Goal: Information Seeking & Learning: Compare options

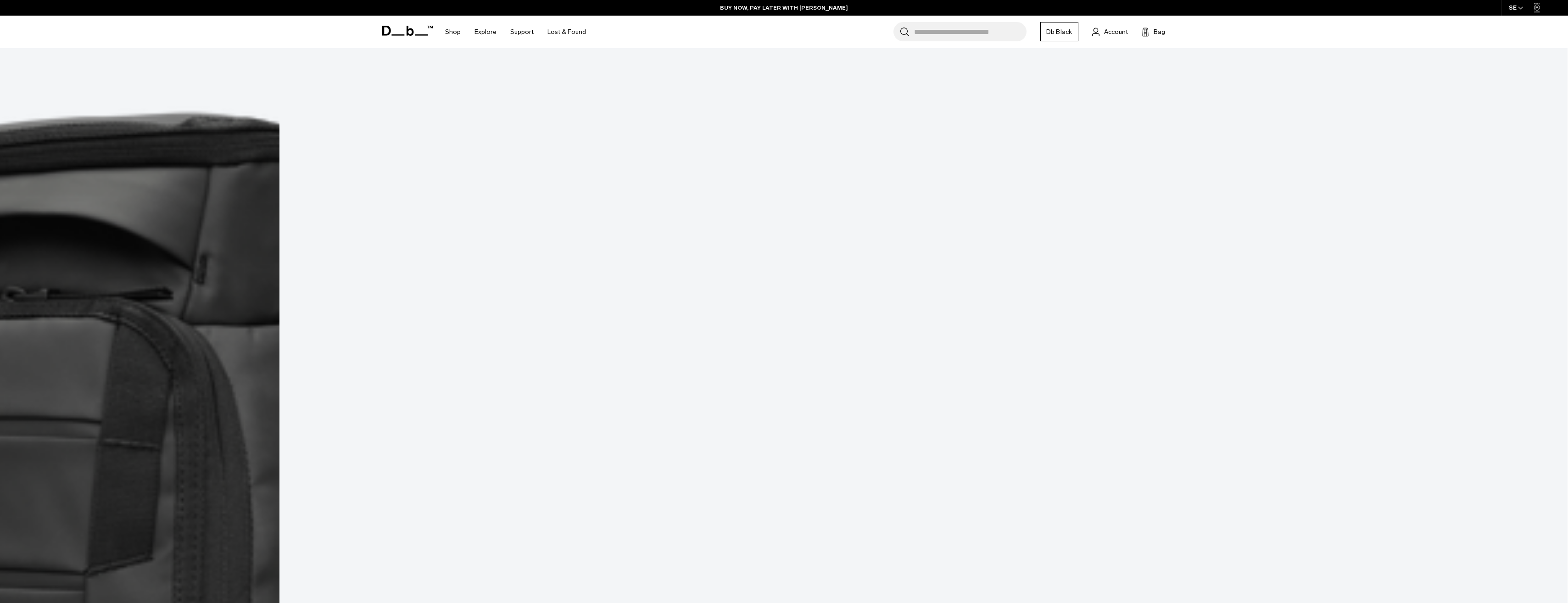
scroll to position [2209, 0]
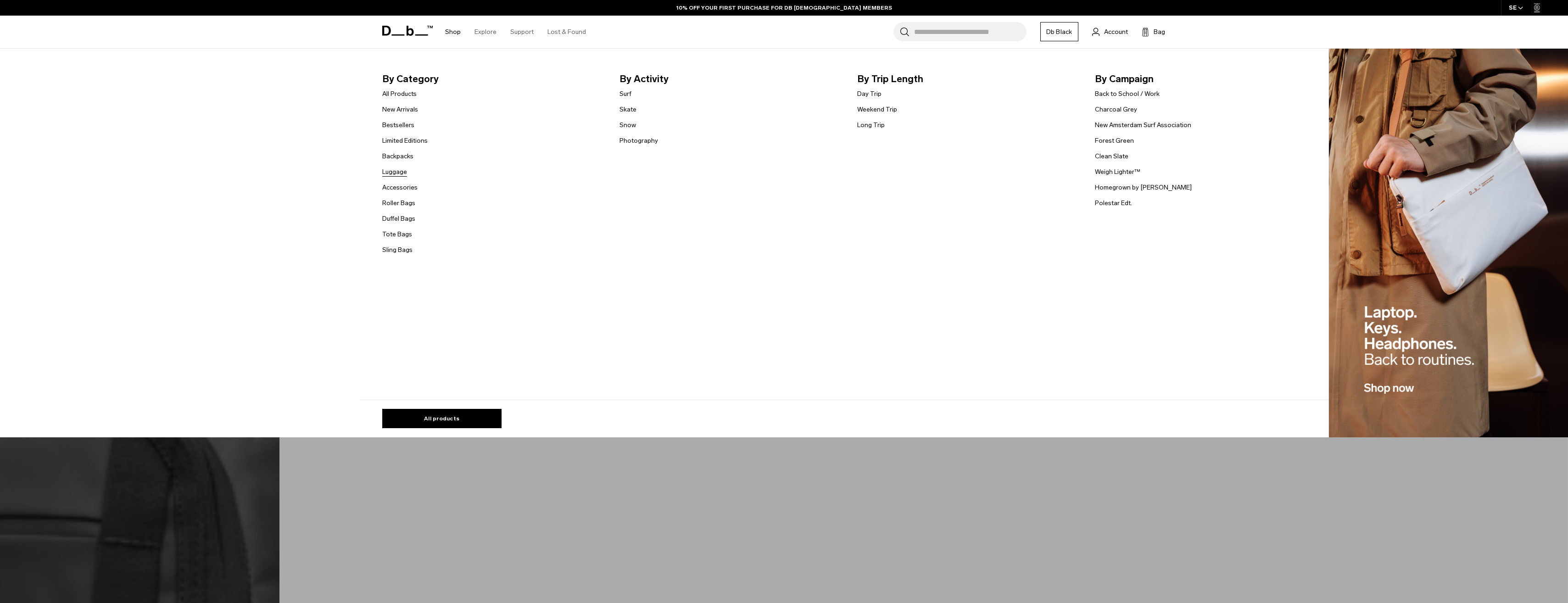
click at [400, 174] on link "Luggage" at bounding box center [395, 172] width 25 height 10
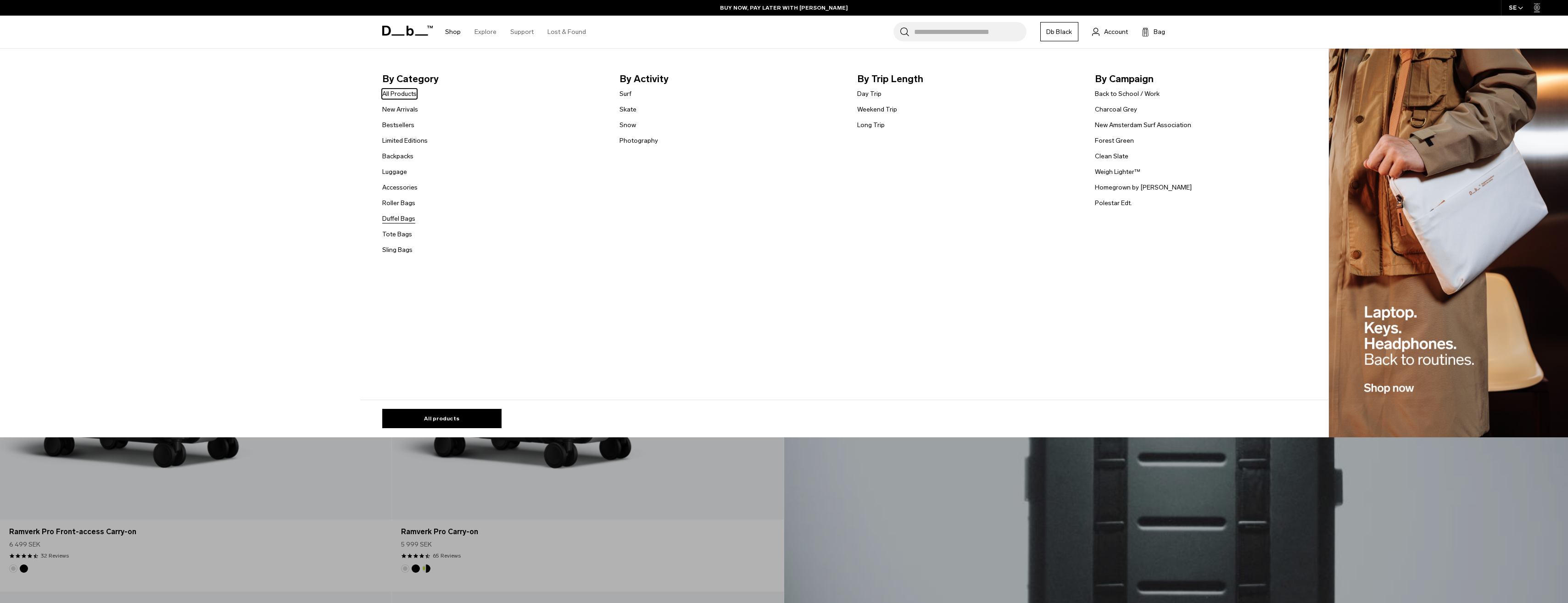
click at [410, 216] on link "Duffel Bags" at bounding box center [399, 219] width 33 height 10
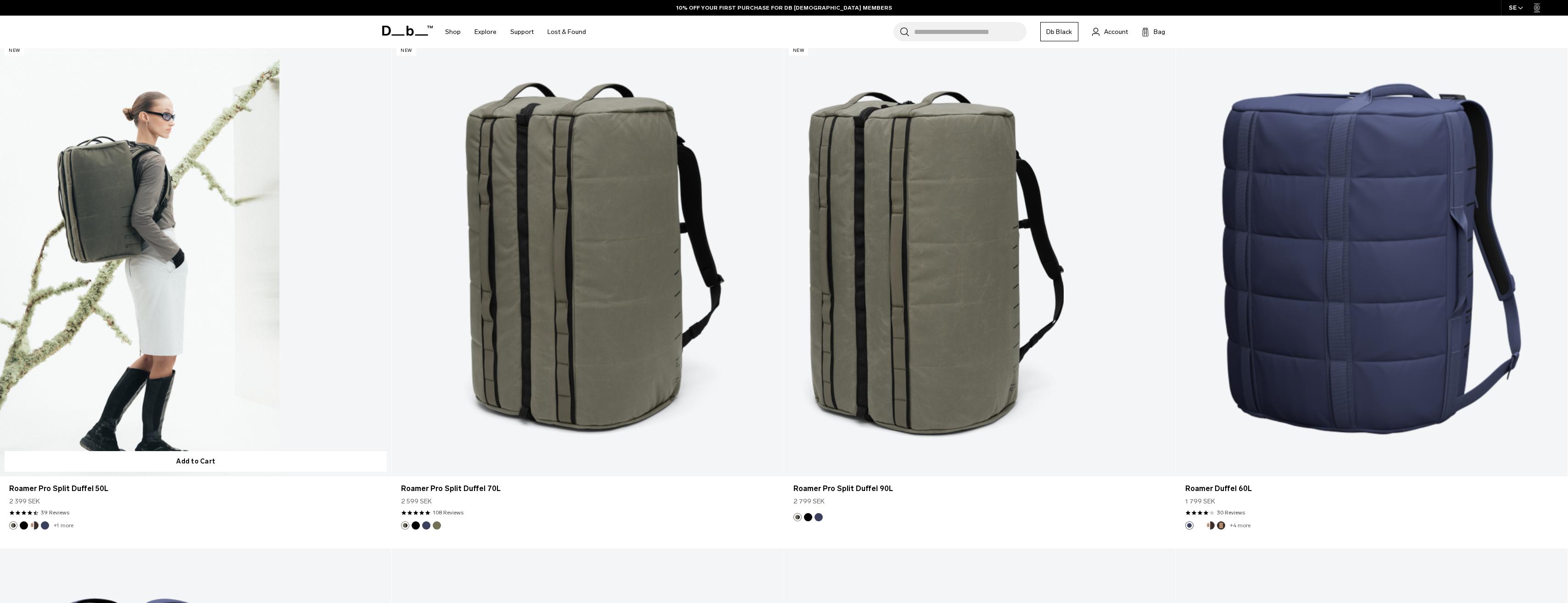
scroll to position [872, 0]
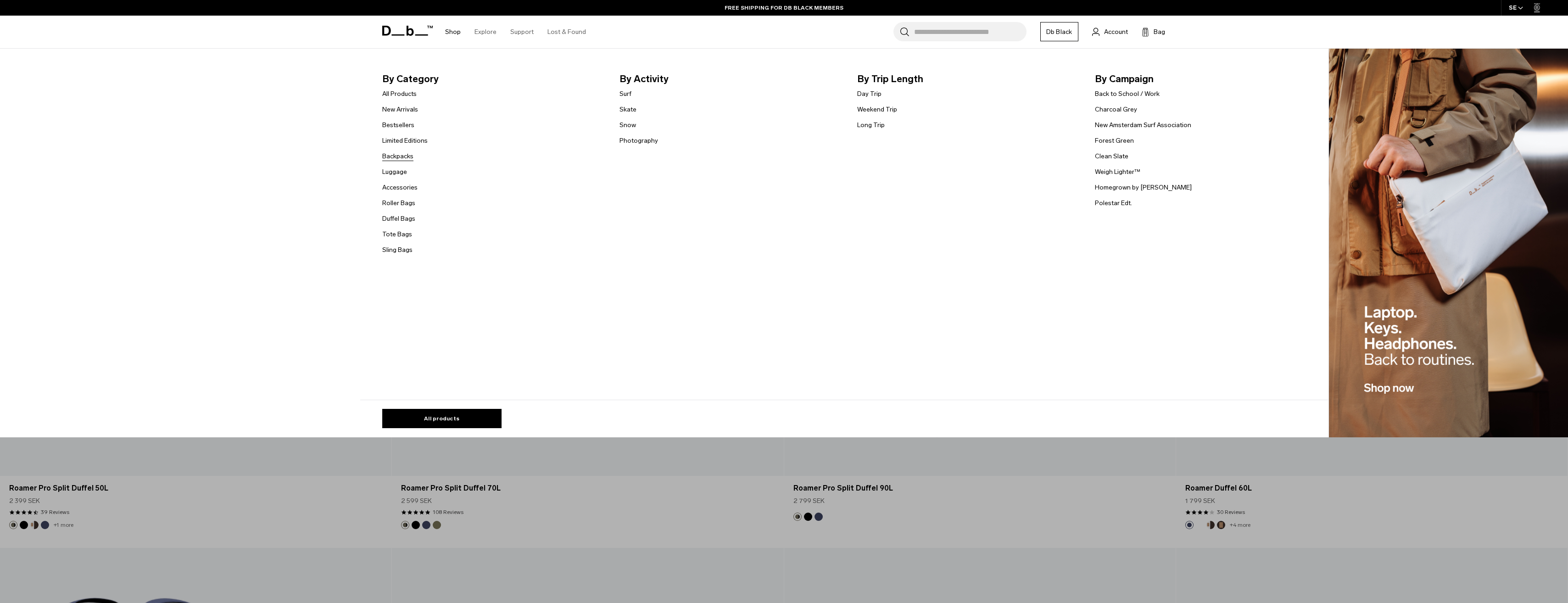
click at [403, 155] on link "Backpacks" at bounding box center [398, 156] width 31 height 10
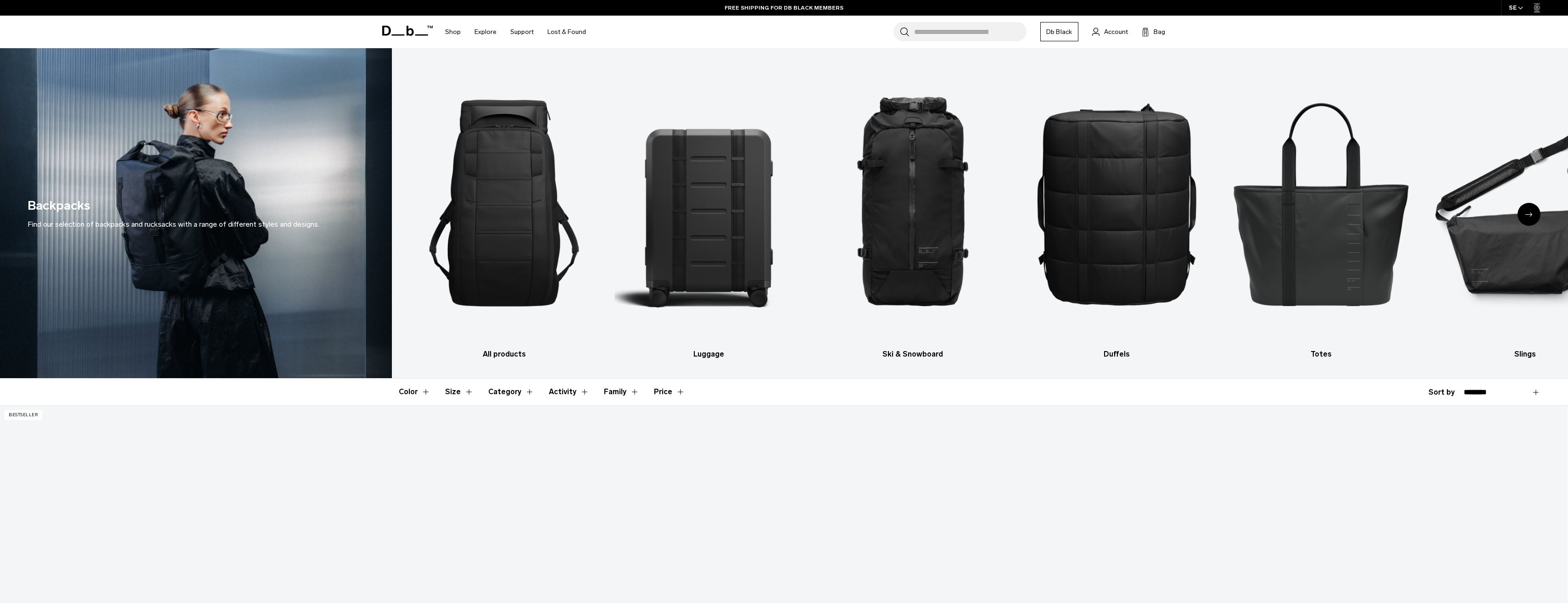
click at [456, 395] on button "Size" at bounding box center [460, 392] width 29 height 27
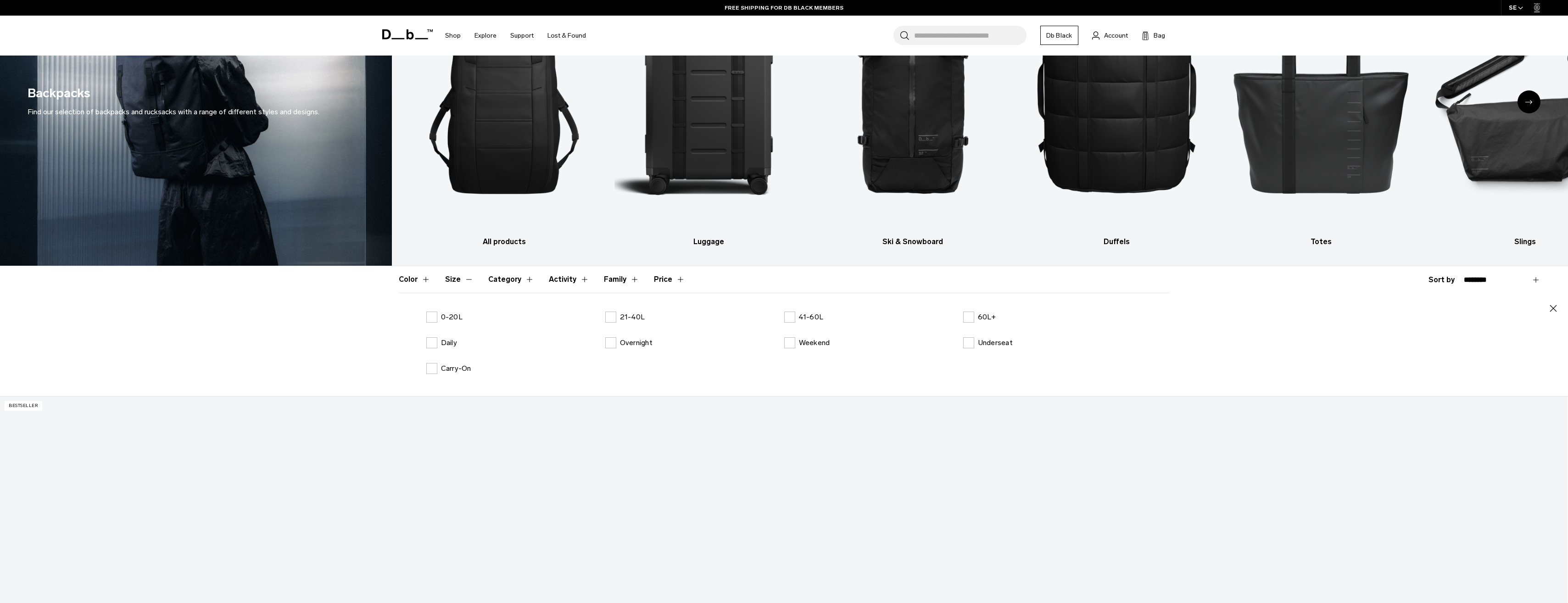
scroll to position [138, 0]
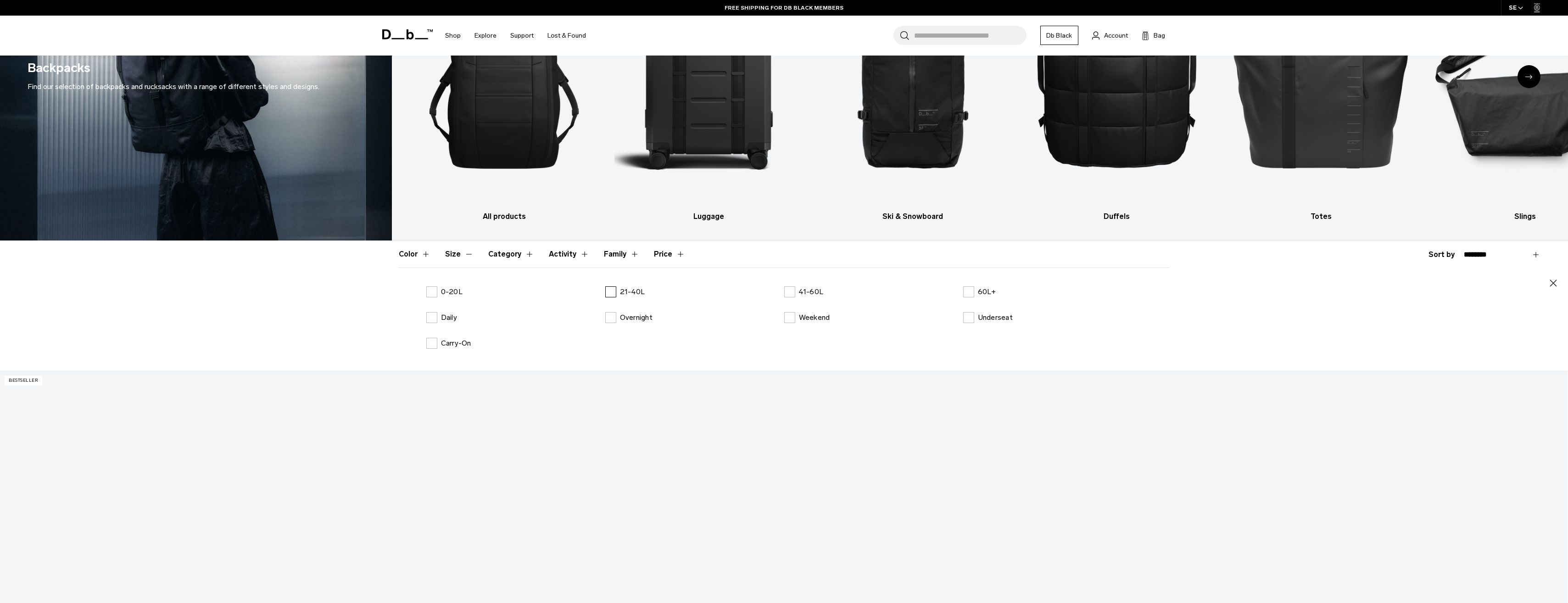
click at [614, 297] on label "21-40L" at bounding box center [625, 292] width 40 height 11
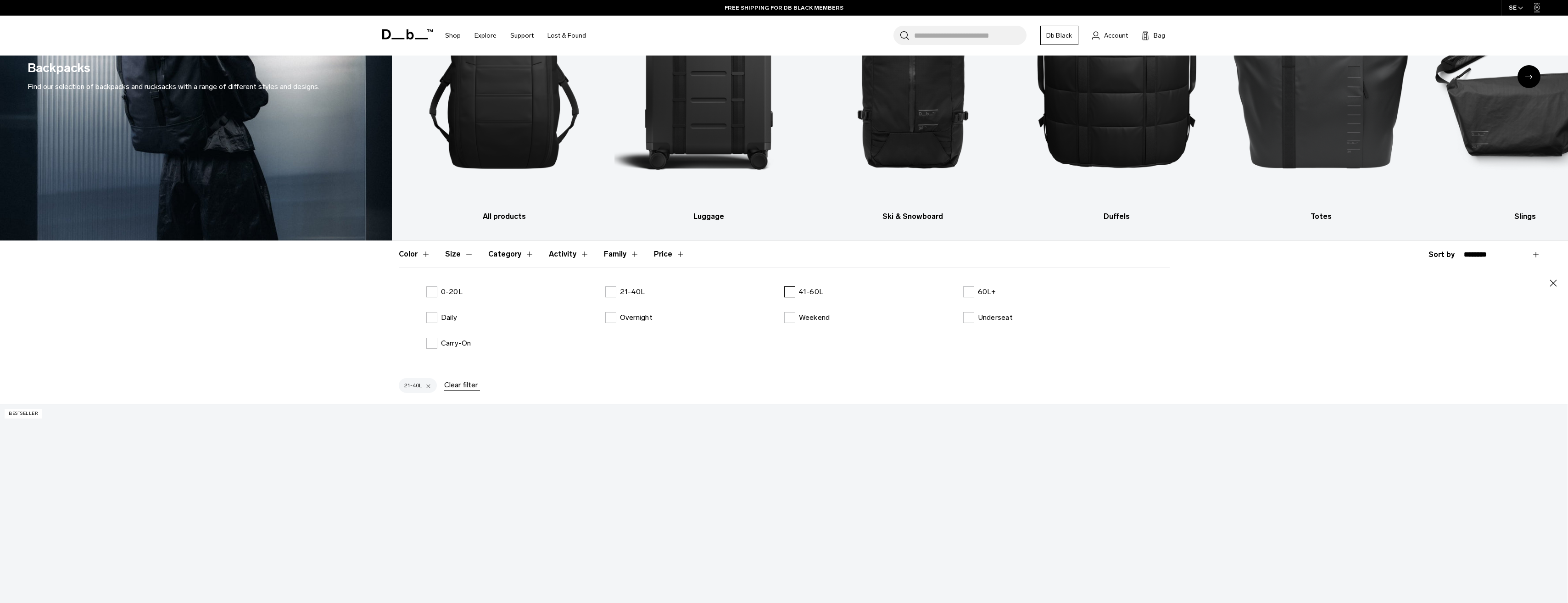
click at [791, 291] on label "41-60L" at bounding box center [804, 292] width 40 height 11
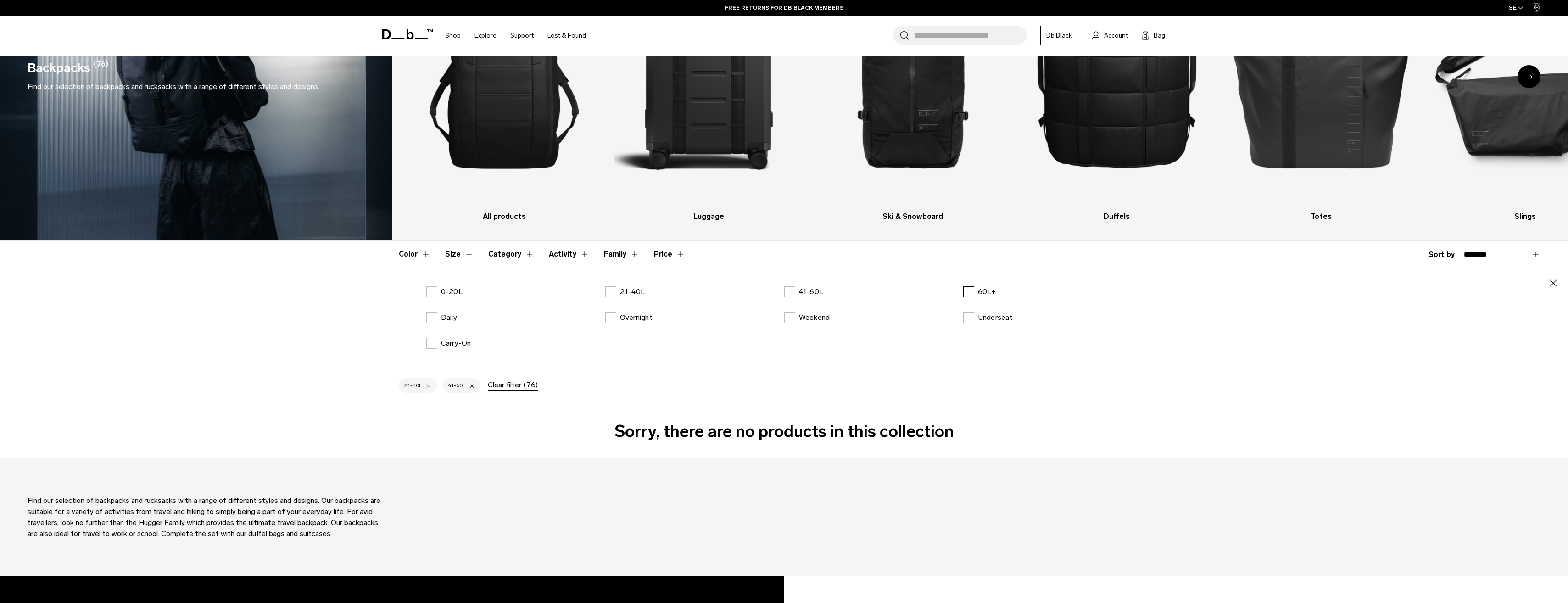
click at [970, 292] on label "60L+" at bounding box center [980, 292] width 33 height 11
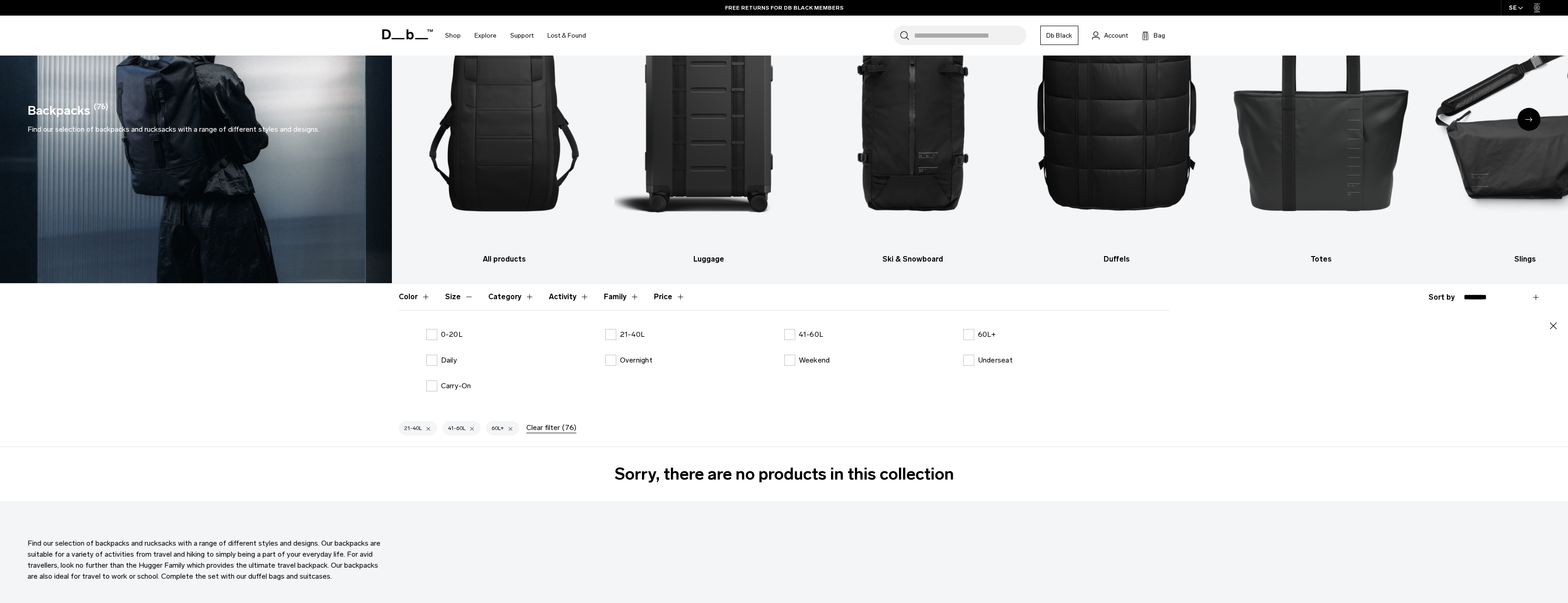
scroll to position [92, 0]
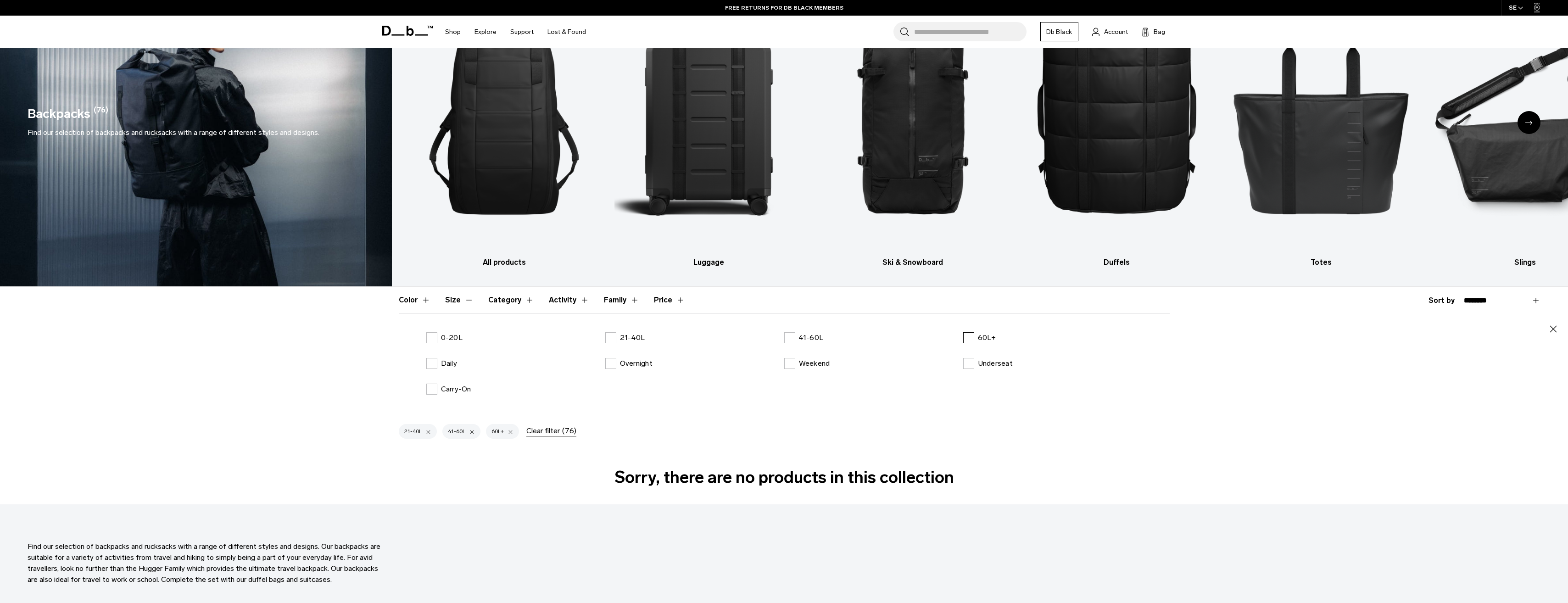
click at [967, 337] on label "60L+" at bounding box center [980, 338] width 33 height 11
click at [792, 341] on label "41-60L" at bounding box center [804, 338] width 40 height 11
click at [615, 338] on label "21-40L" at bounding box center [625, 338] width 40 height 11
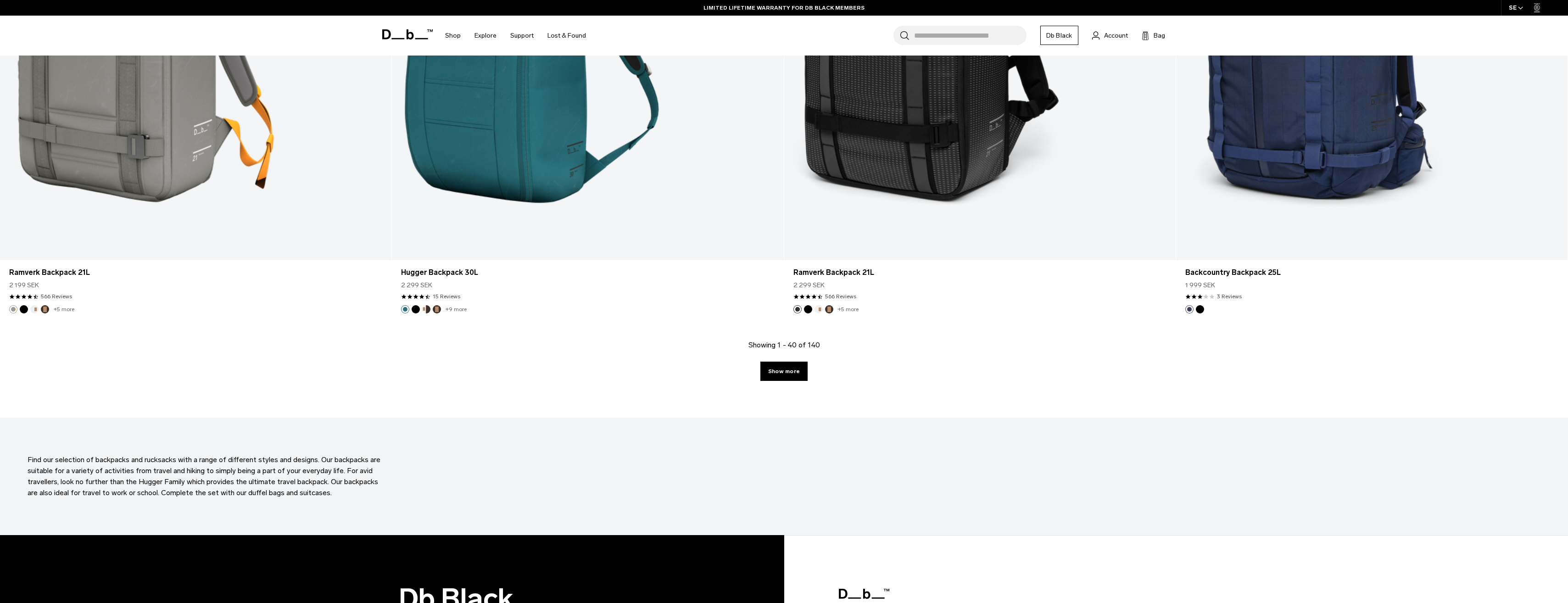
scroll to position [5279, 0]
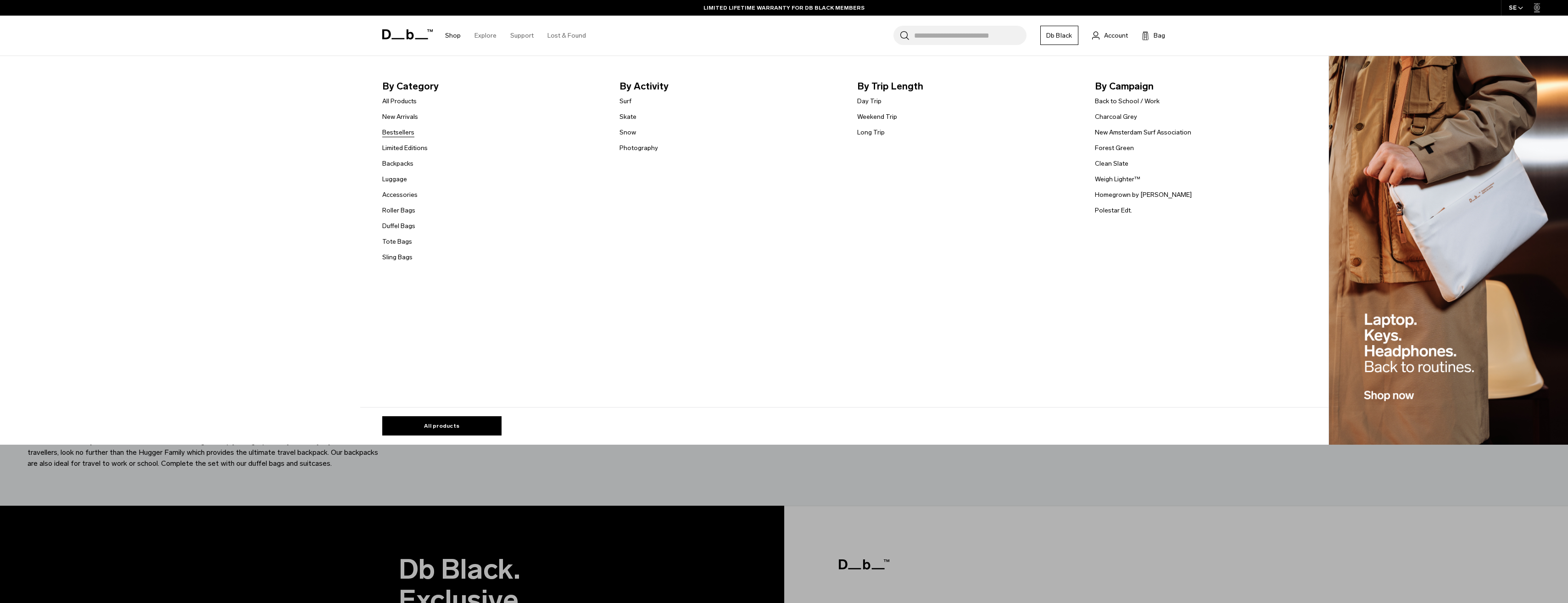
click at [402, 128] on link "Bestsellers" at bounding box center [399, 132] width 32 height 10
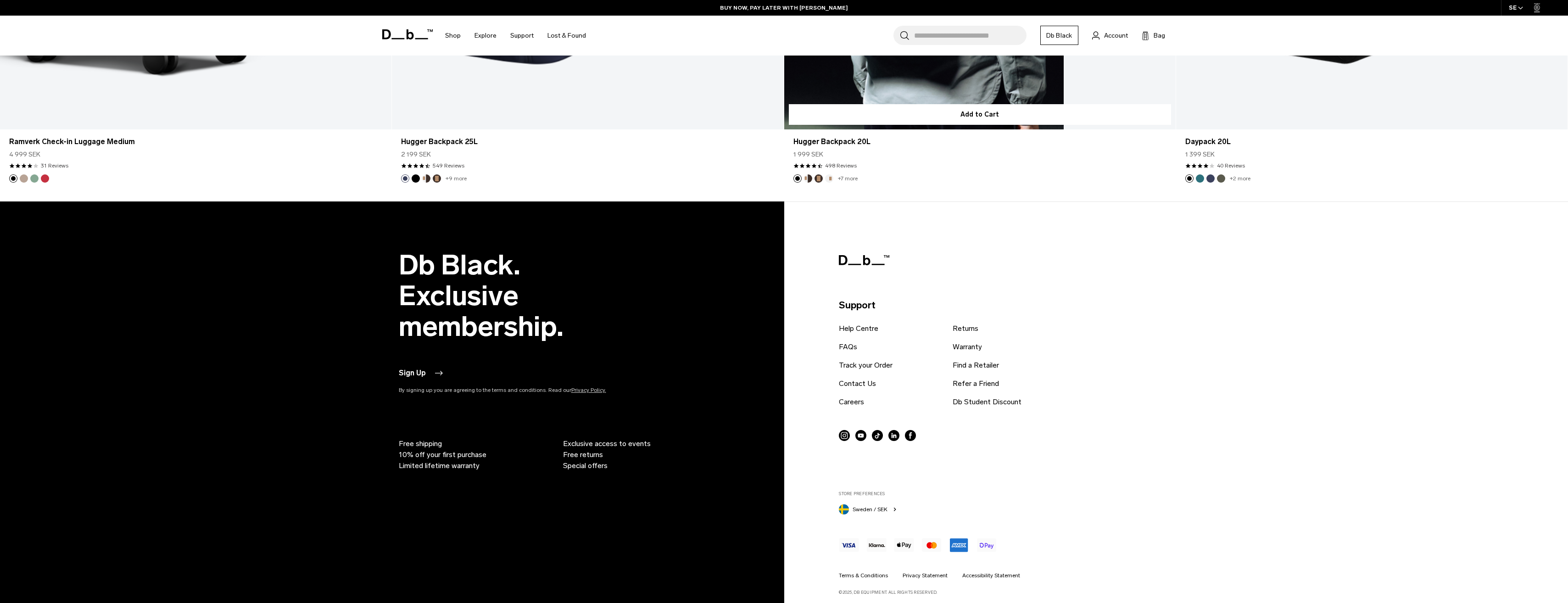
scroll to position [4189, 0]
